Goal: Contribute content: Contribute content

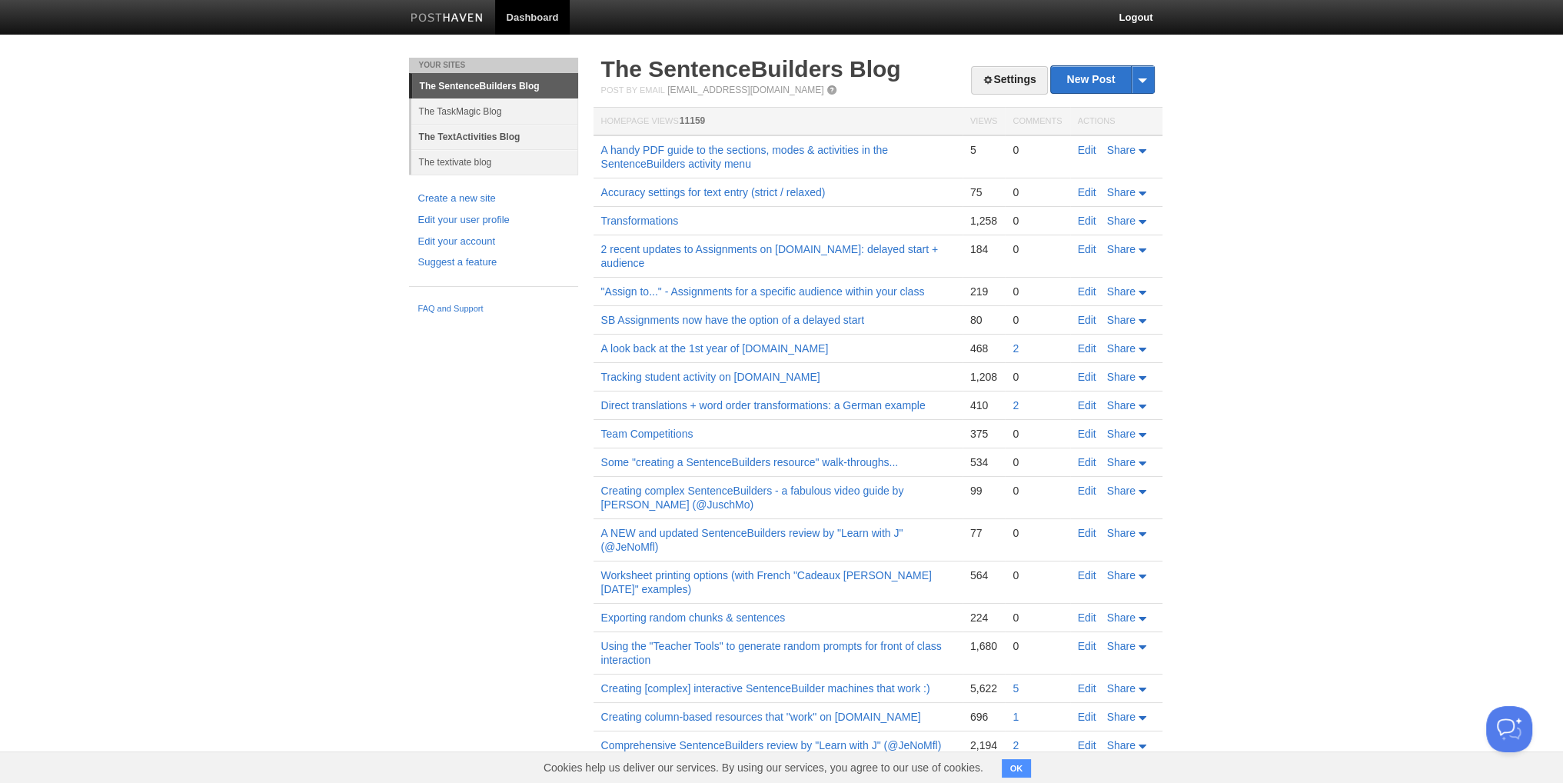
click at [464, 137] on link "The TextActivities Blog" at bounding box center [494, 136] width 167 height 25
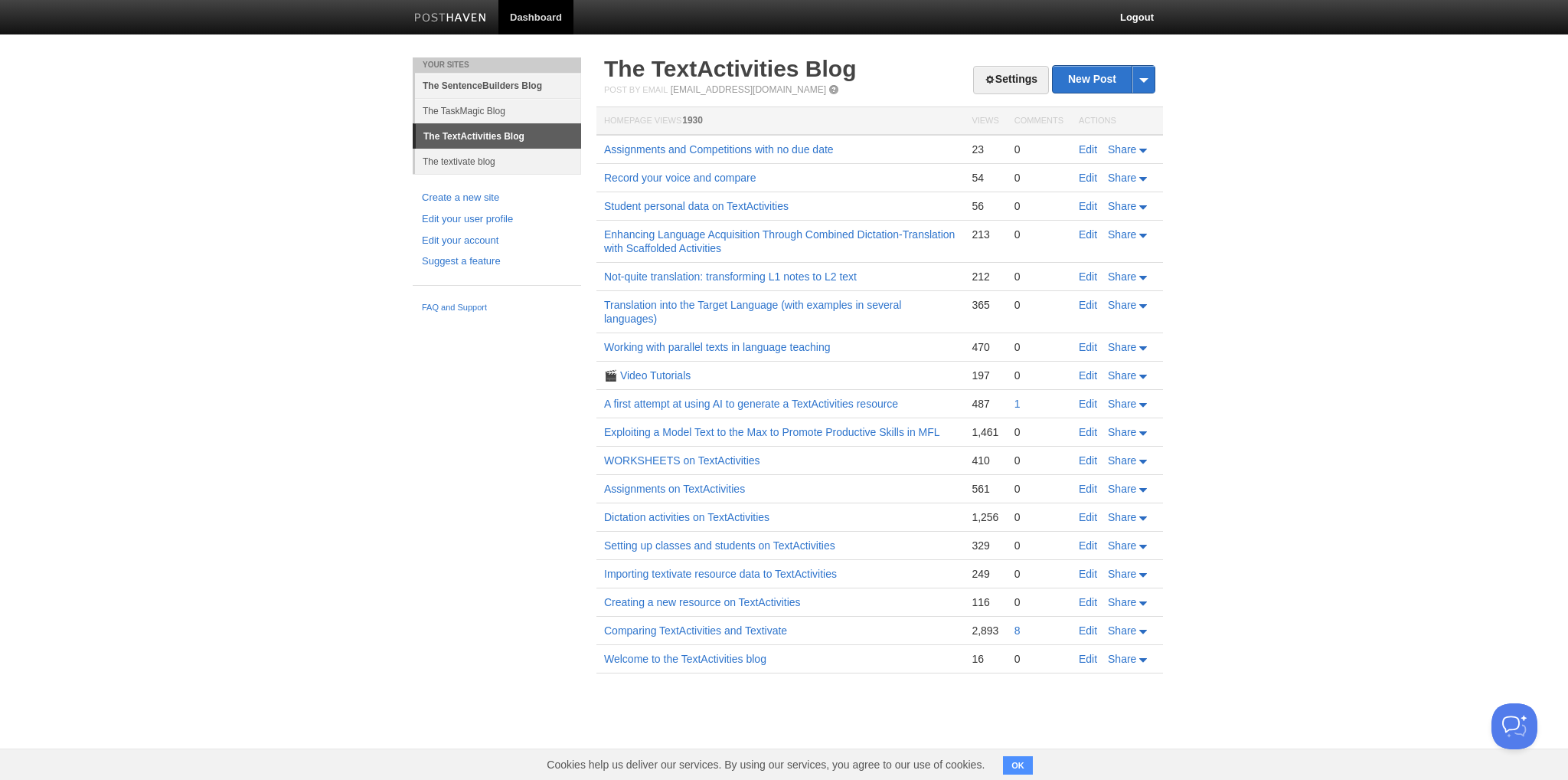
click at [493, 78] on link "The SentenceBuilders Blog" at bounding box center [498, 85] width 166 height 25
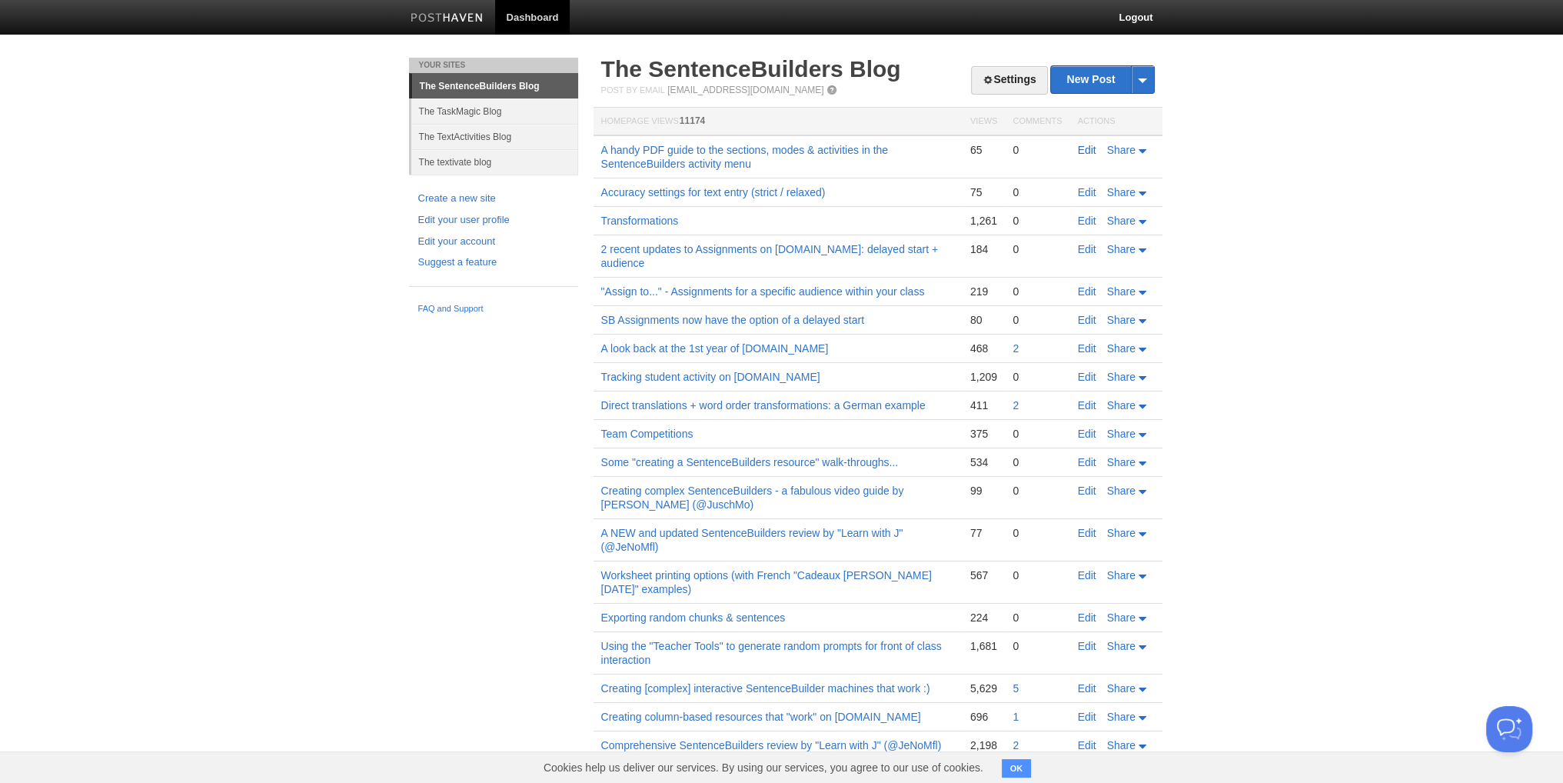
click at [1083, 151] on link "Edit" at bounding box center [1087, 150] width 18 height 12
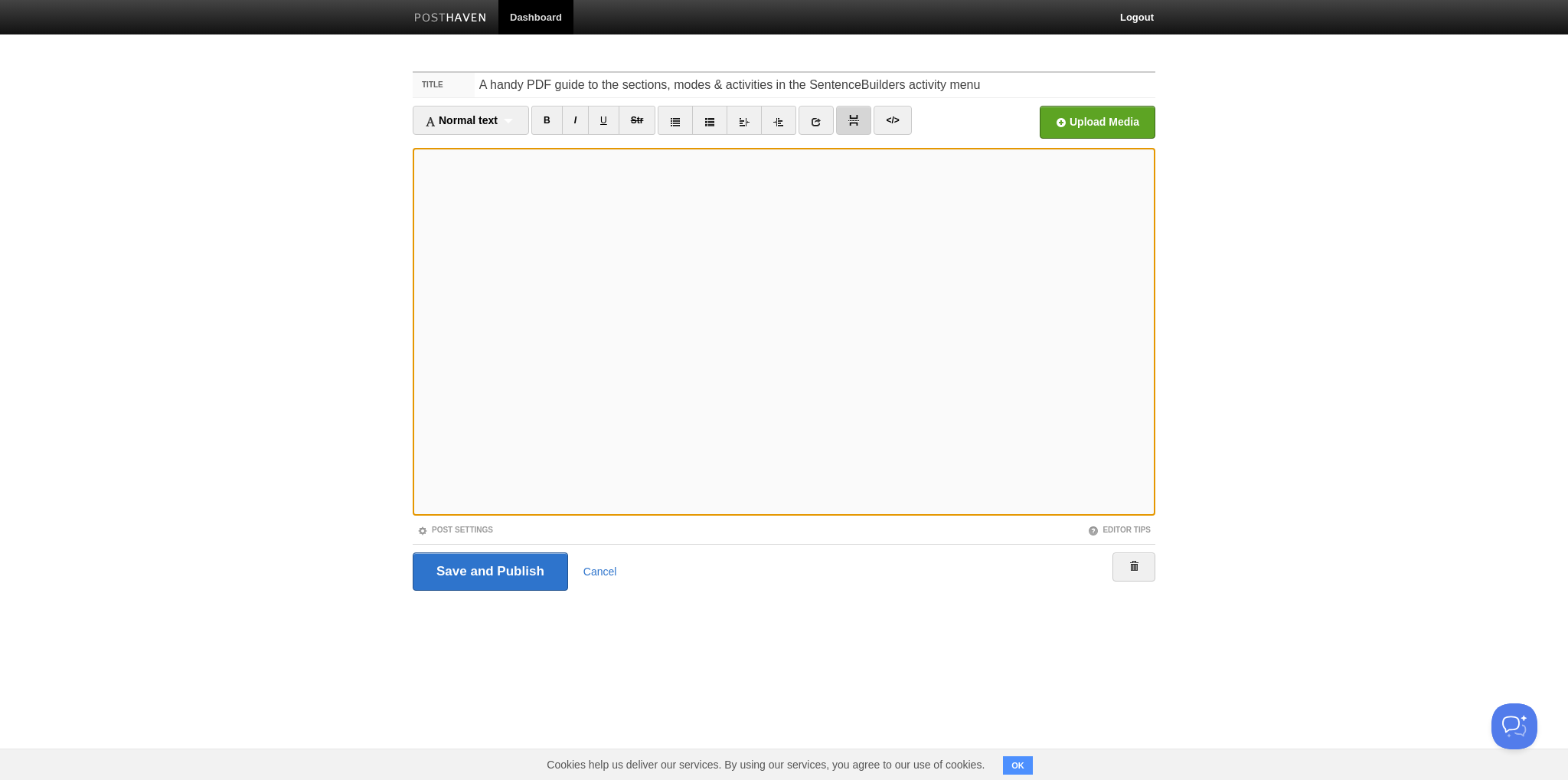
click at [855, 121] on img at bounding box center [853, 120] width 11 height 11
click at [462, 576] on input "Save and Publish" at bounding box center [490, 571] width 155 height 38
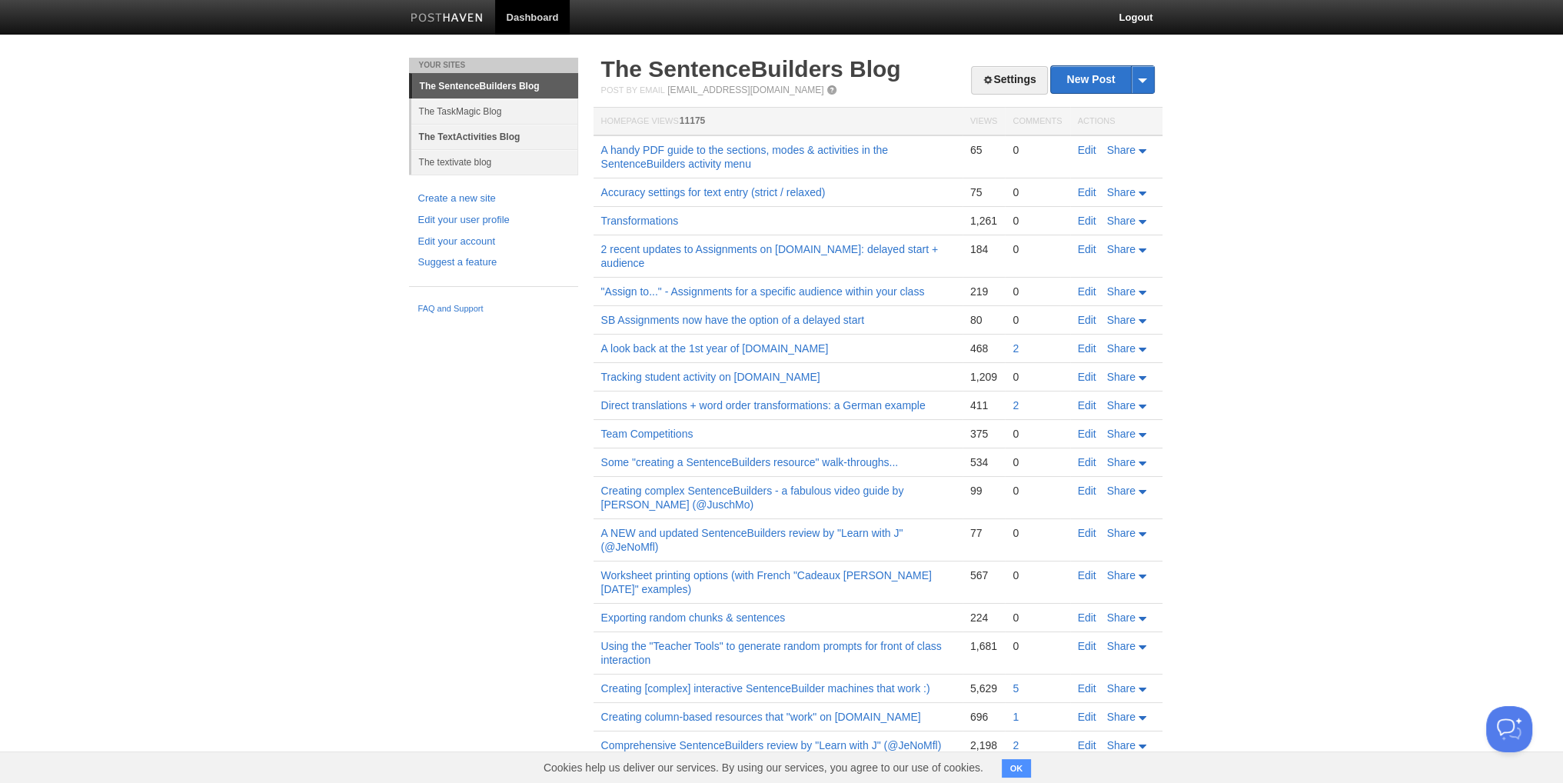
click at [472, 136] on link "The TextActivities Blog" at bounding box center [494, 136] width 167 height 25
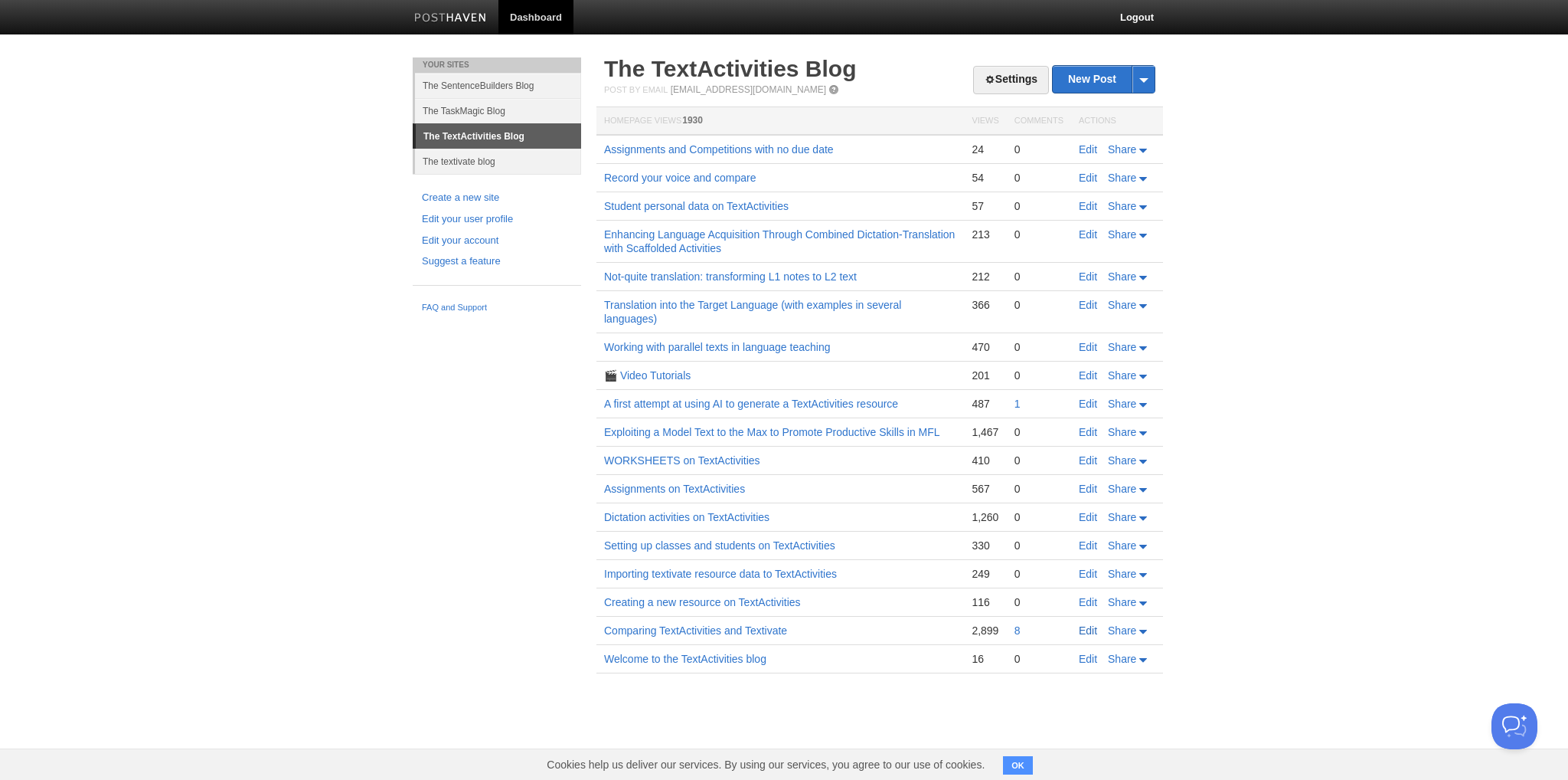
click at [1083, 626] on link "Edit" at bounding box center [1087, 631] width 18 height 12
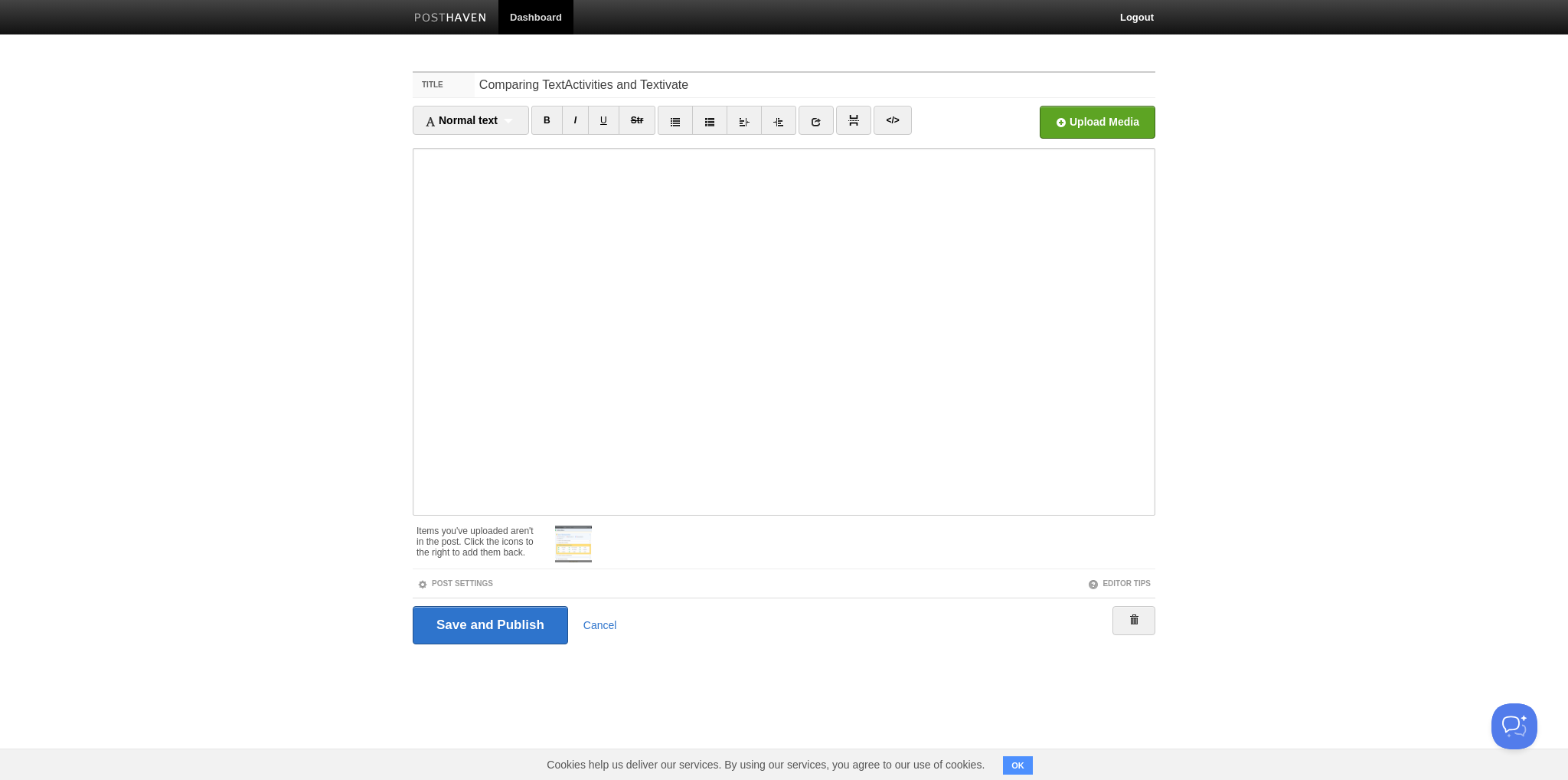
click at [1331, 326] on body "Dashboard Logout Post saved × Your Sites The SentenceBuilders Blog The TaskMagi…" at bounding box center [784, 351] width 1568 height 701
click at [508, 627] on input "Save and Publish" at bounding box center [490, 625] width 155 height 38
